Goal: Task Accomplishment & Management: Use online tool/utility

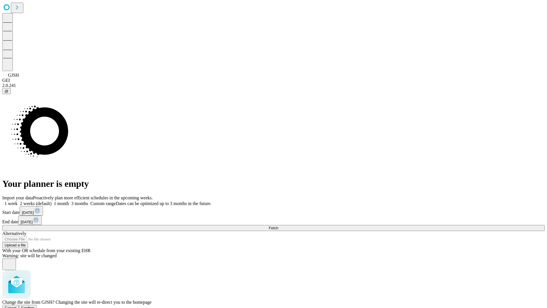
click at [34, 305] on span "Confirm" at bounding box center [27, 307] width 13 height 4
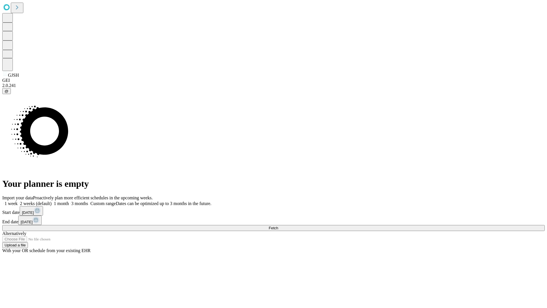
click at [18, 201] on label "1 week" at bounding box center [9, 203] width 15 height 5
click at [278, 226] on span "Fetch" at bounding box center [273, 228] width 9 height 4
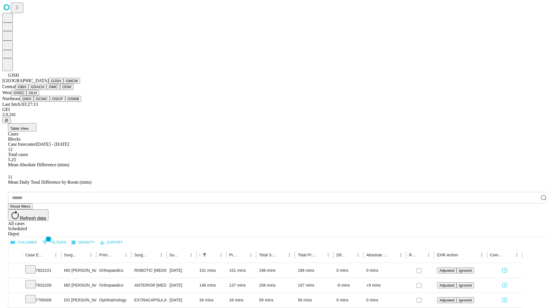
click at [63, 84] on button "GMCM" at bounding box center [71, 81] width 17 height 6
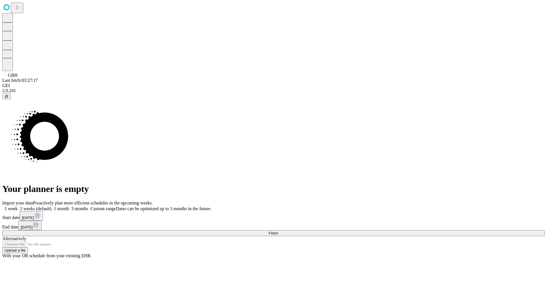
click at [18, 206] on label "1 week" at bounding box center [9, 208] width 15 height 5
click at [278, 231] on span "Fetch" at bounding box center [273, 233] width 9 height 4
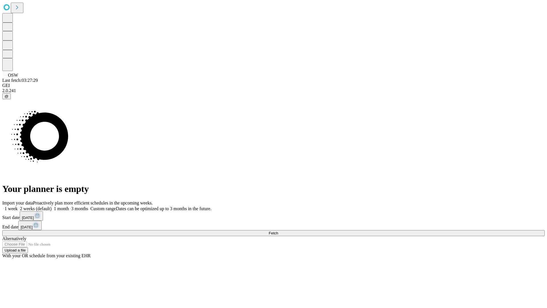
click at [18, 206] on label "1 week" at bounding box center [9, 208] width 15 height 5
click at [278, 231] on span "Fetch" at bounding box center [273, 233] width 9 height 4
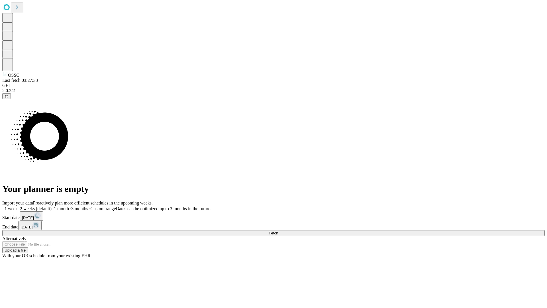
click at [18, 206] on label "1 week" at bounding box center [9, 208] width 15 height 5
click at [278, 231] on span "Fetch" at bounding box center [273, 233] width 9 height 4
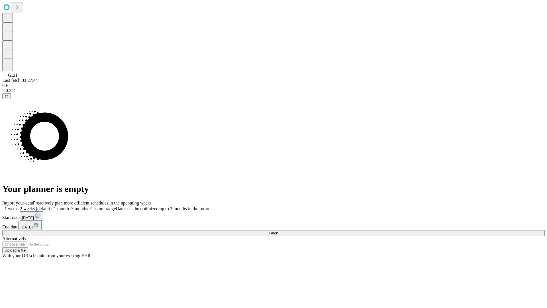
click at [18, 206] on label "1 week" at bounding box center [9, 208] width 15 height 5
click at [278, 231] on span "Fetch" at bounding box center [273, 233] width 9 height 4
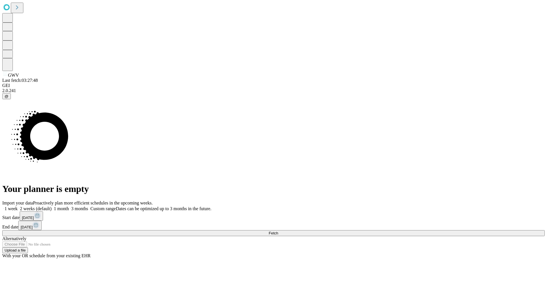
click at [18, 206] on label "1 week" at bounding box center [9, 208] width 15 height 5
click at [278, 231] on span "Fetch" at bounding box center [273, 233] width 9 height 4
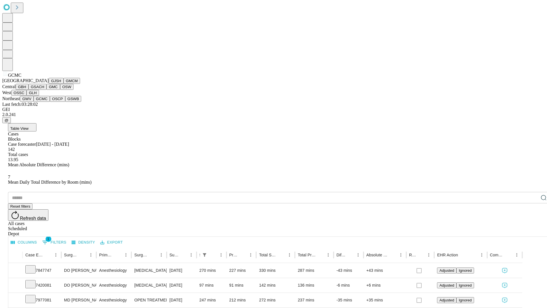
click at [50, 102] on button "OSCP" at bounding box center [57, 99] width 15 height 6
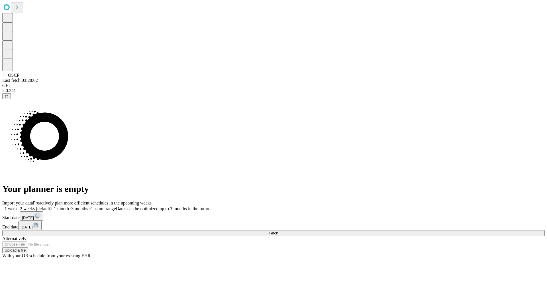
click at [18, 206] on label "1 week" at bounding box center [9, 208] width 15 height 5
click at [278, 231] on span "Fetch" at bounding box center [273, 233] width 9 height 4
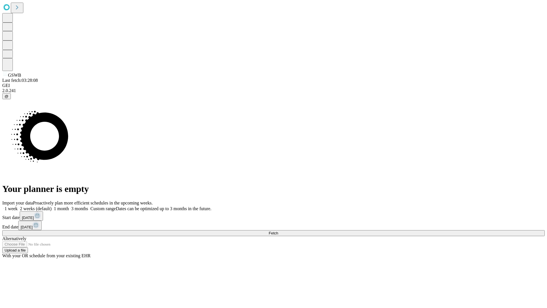
click at [18, 206] on label "1 week" at bounding box center [9, 208] width 15 height 5
click at [278, 231] on span "Fetch" at bounding box center [273, 233] width 9 height 4
